Goal: Transaction & Acquisition: Book appointment/travel/reservation

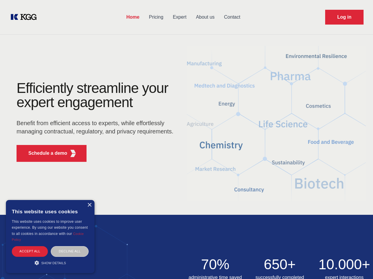
click at [187, 139] on div "Efficiently streamline your expert engagement Benefit from efficient access to …" at bounding box center [97, 123] width 180 height 85
click at [44, 153] on p "Schedule a demo" at bounding box center [47, 153] width 39 height 7
click at [89, 205] on div "× This website uses cookies This website uses cookies to improve user experienc…" at bounding box center [50, 236] width 89 height 73
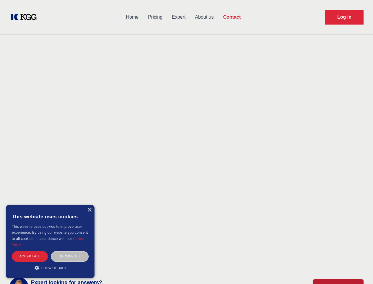
click at [30, 251] on div "Accept all" at bounding box center [30, 256] width 36 height 10
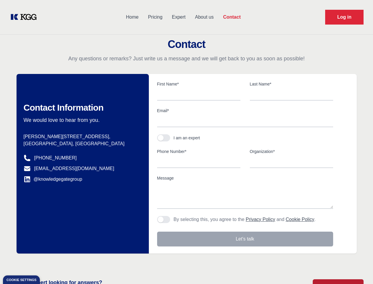
click at [70, 251] on div "Contact Information We would love to hear from you. Postal address [PERSON_NAME…" at bounding box center [83, 163] width 132 height 179
click at [50, 262] on main "Contact Any questions or remarks? Just write us a message and we will get back …" at bounding box center [186, 154] width 373 height 308
